Goal: Transaction & Acquisition: Purchase product/service

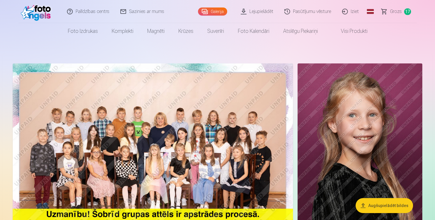
click at [390, 10] on link "Grozs 17" at bounding box center [396, 11] width 41 height 23
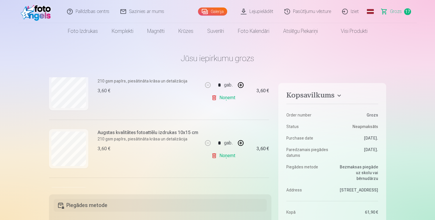
scroll to position [139, 0]
click at [227, 97] on link "Noņemt" at bounding box center [224, 98] width 26 height 12
click at [226, 156] on link "Noņemt" at bounding box center [224, 156] width 26 height 12
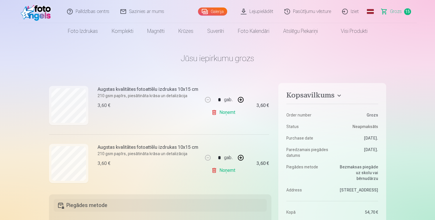
click at [227, 111] on link "Noņemt" at bounding box center [224, 113] width 26 height 12
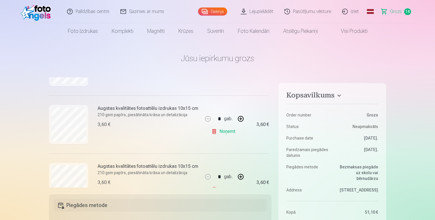
click at [228, 131] on link "Noņemt" at bounding box center [224, 132] width 26 height 12
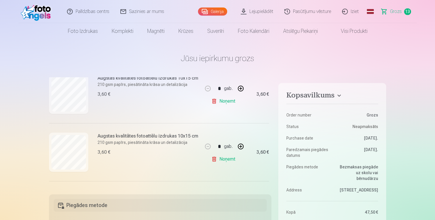
scroll to position [251, 0]
click at [229, 159] on link "Noņemt" at bounding box center [224, 159] width 26 height 12
click at [227, 102] on link "Noņemt" at bounding box center [224, 101] width 26 height 12
click at [225, 100] on link "Noņemt" at bounding box center [224, 101] width 26 height 12
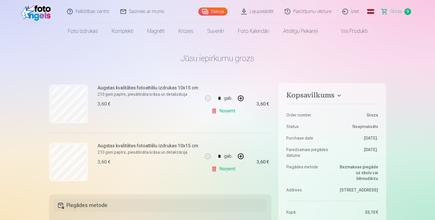
scroll to position [391, 0]
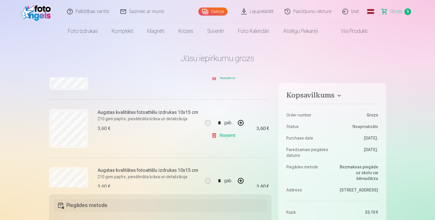
click at [230, 135] on link "Noņemt" at bounding box center [224, 136] width 26 height 12
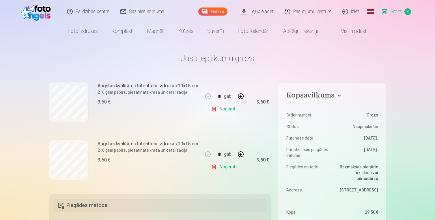
scroll to position [418, 0]
click at [225, 166] on link "Noņemt" at bounding box center [224, 167] width 26 height 12
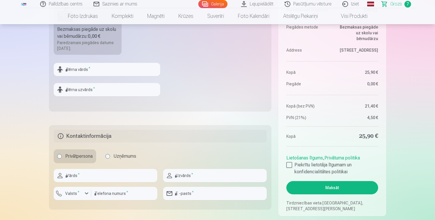
scroll to position [226, 0]
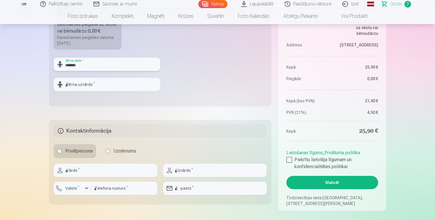
type input "*******"
type input "******"
click at [115, 114] on div "Kopsavilkums Order number Grozs Status Neapmaksāts Purchase date 10.09.2025. Pa…" at bounding box center [217, 32] width 337 height 360
type input "******"
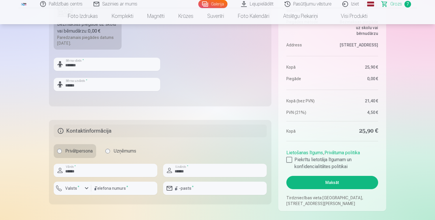
click at [84, 189] on div "button" at bounding box center [86, 188] width 7 height 7
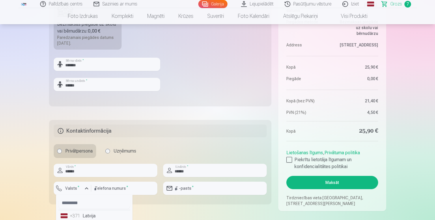
click at [83, 215] on li "+371 Latvija" at bounding box center [94, 216] width 72 height 12
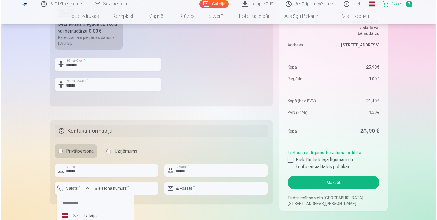
scroll to position [228, 0]
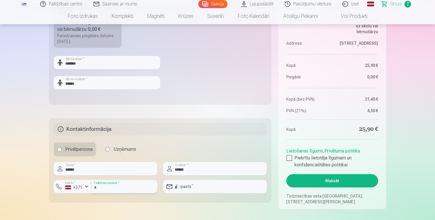
click at [121, 191] on input "number" at bounding box center [124, 186] width 66 height 13
type input "********"
type input "**********"
click at [289, 159] on div at bounding box center [289, 158] width 6 height 6
click at [325, 179] on button "Maksāt" at bounding box center [332, 180] width 92 height 13
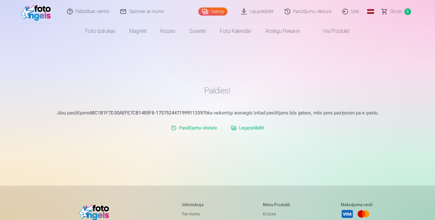
click at [263, 165] on div "Paldies! Jūsu pasūtījums 68C1B1F7D30AEFE7CB1485F8-1757524471999113397 tika veik…" at bounding box center [217, 172] width 346 height 345
click at [260, 10] on link "Lejupielādēt" at bounding box center [258, 11] width 44 height 23
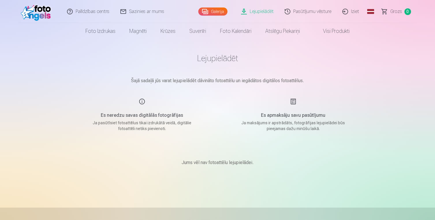
click at [262, 13] on link "Lejupielādēt" at bounding box center [258, 11] width 44 height 23
click at [321, 14] on link "Pasūtījumu vēsture" at bounding box center [309, 11] width 58 height 23
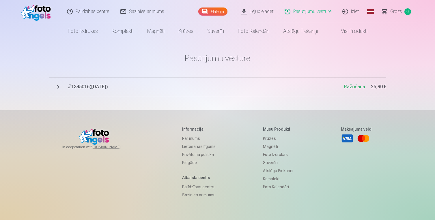
click at [266, 84] on span "# 1345016 ( [DATE] )" at bounding box center [206, 86] width 277 height 7
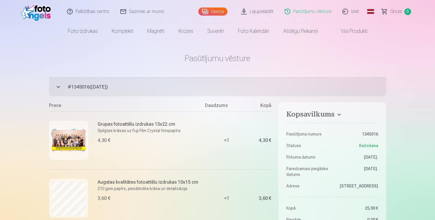
click at [157, 12] on link "Sazinies ar mums" at bounding box center [142, 11] width 55 height 23
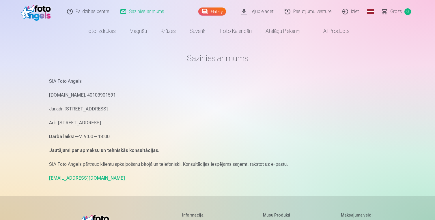
click at [82, 177] on link "info@fotoangels.lv" at bounding box center [87, 178] width 76 height 5
click at [325, 11] on link "Pasūtījumu vēsture" at bounding box center [309, 11] width 58 height 23
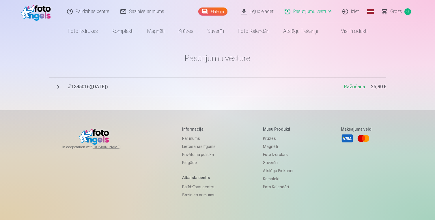
click at [325, 11] on link "Pasūtījumu vēsture" at bounding box center [309, 11] width 58 height 23
click at [359, 87] on span "Ražošana" at bounding box center [354, 86] width 21 height 5
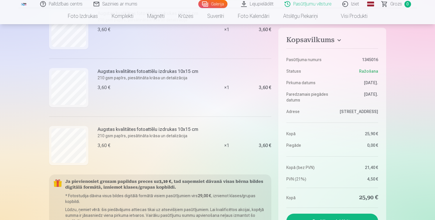
scroll to position [328, 0]
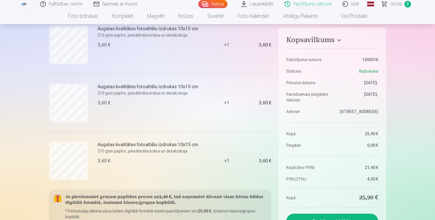
click at [227, 43] on div "× 1" at bounding box center [226, 45] width 43 height 58
